Goal: Transaction & Acquisition: Purchase product/service

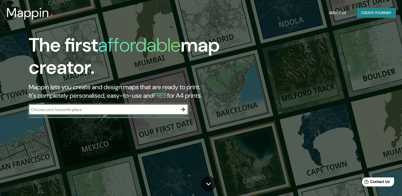
click at [182, 109] on icon "button" at bounding box center [183, 109] width 6 height 6
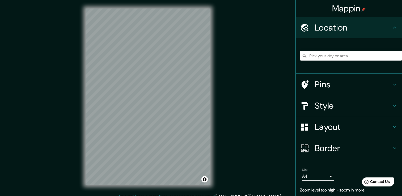
click at [211, 106] on div "© Mapbox © OpenStreetMap Improve this map" at bounding box center [148, 96] width 142 height 193
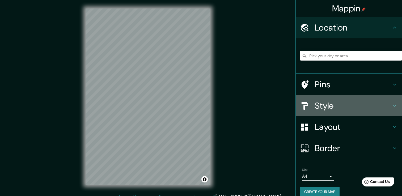
click at [327, 109] on h4 "Style" at bounding box center [353, 105] width 76 height 11
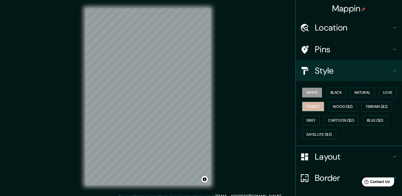
click at [311, 105] on button "Forest" at bounding box center [313, 107] width 22 height 10
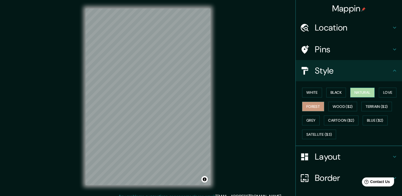
click at [369, 93] on button "Natural" at bounding box center [362, 93] width 24 height 10
click at [310, 93] on button "White" at bounding box center [312, 93] width 20 height 10
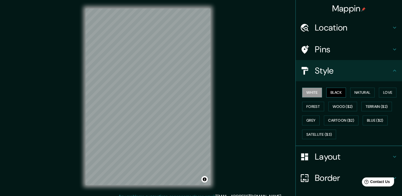
click at [336, 92] on button "Black" at bounding box center [336, 93] width 20 height 10
click at [361, 90] on button "Natural" at bounding box center [362, 93] width 24 height 10
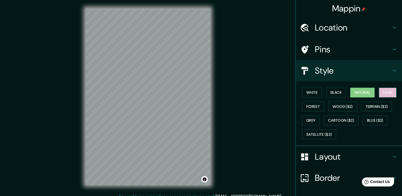
click at [390, 93] on button "Love" at bounding box center [388, 93] width 18 height 10
click at [316, 105] on button "Forest" at bounding box center [313, 107] width 22 height 10
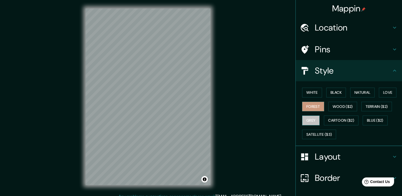
click at [309, 122] on button "Grey" at bounding box center [311, 121] width 18 height 10
click at [352, 93] on button "Natural" at bounding box center [362, 93] width 24 height 10
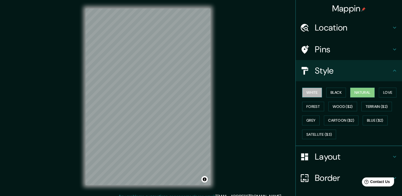
click at [308, 93] on button "White" at bounding box center [312, 93] width 20 height 10
drag, startPoint x: 207, startPoint y: 180, endPoint x: 236, endPoint y: 54, distance: 129.1
click at [236, 54] on div "Mappin Location Pins Style White Black Natural Love Forest Wood ($2) Terrain ($…" at bounding box center [201, 101] width 402 height 202
